Goal: Find specific page/section: Find specific page/section

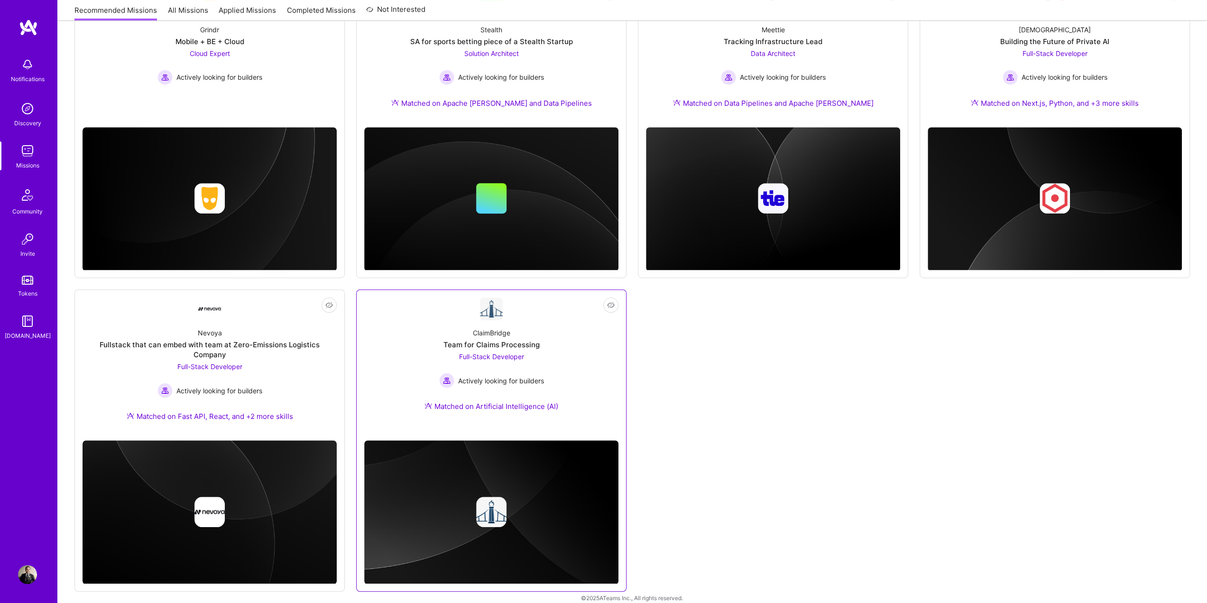
scroll to position [478, 0]
click at [567, 339] on div "ClaimBridge Team for Claims Processing Full-Stack Developer Actively looking fo…" at bounding box center [491, 371] width 254 height 102
